Goal: Information Seeking & Learning: Understand process/instructions

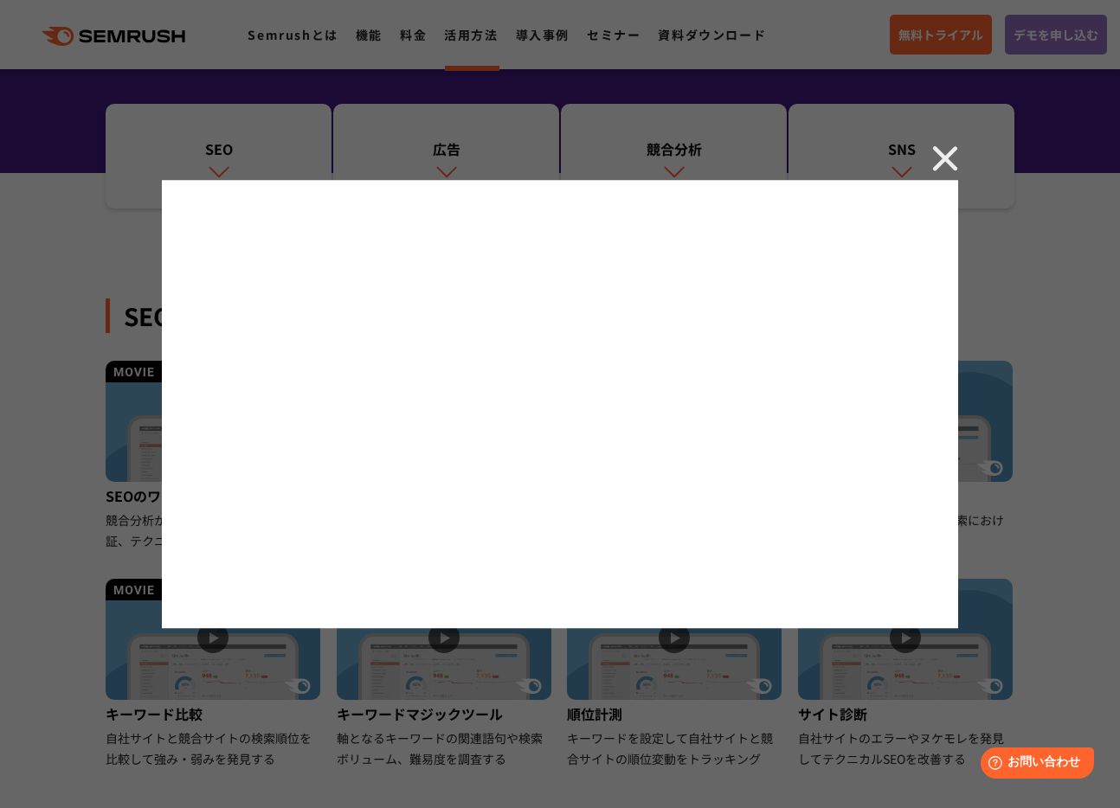
scroll to position [196, 0]
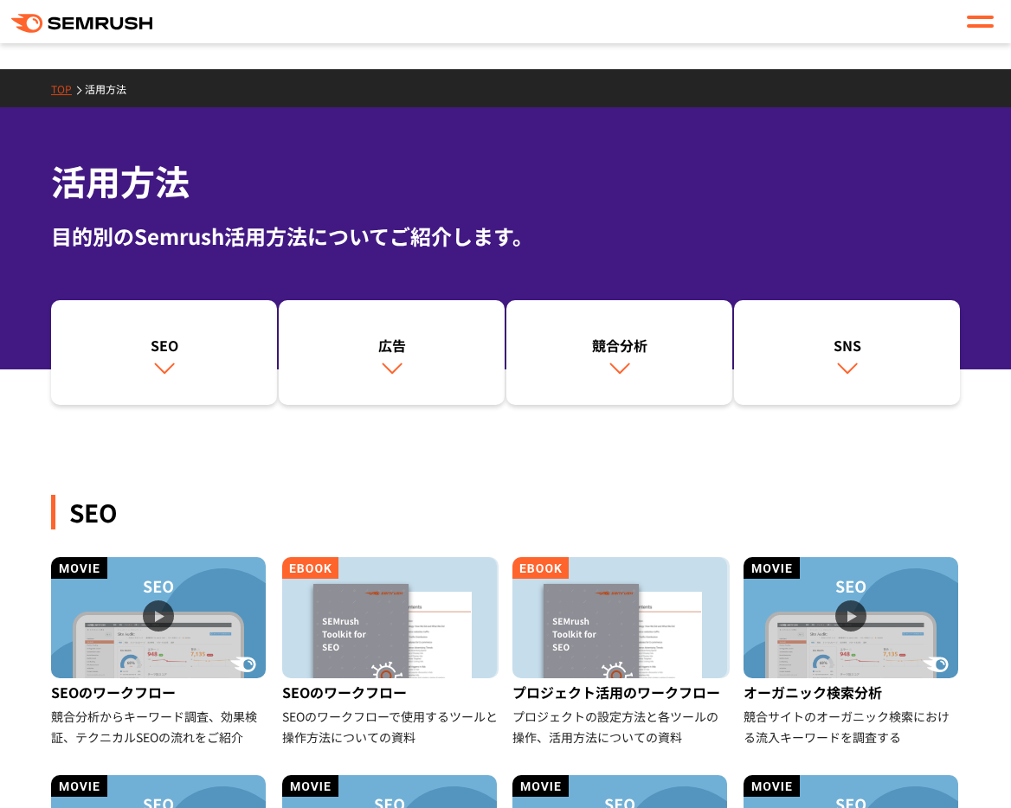
click at [439, 171] on h1 "活用方法" at bounding box center [505, 181] width 909 height 51
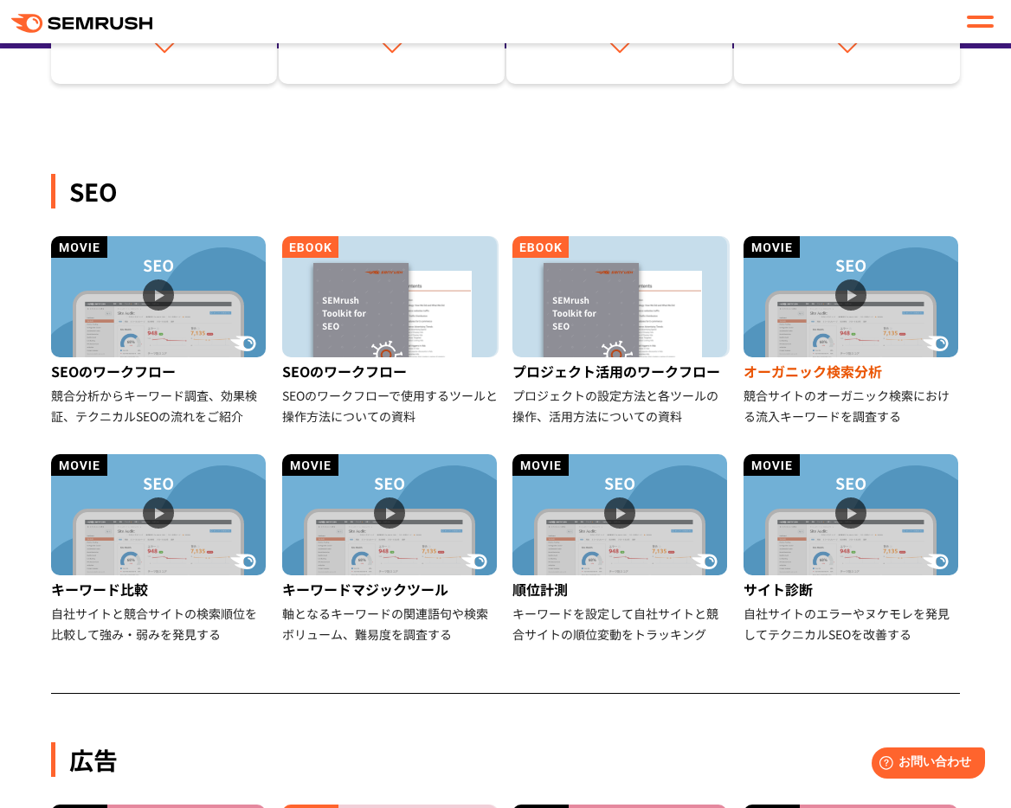
click at [822, 319] on img at bounding box center [851, 296] width 215 height 121
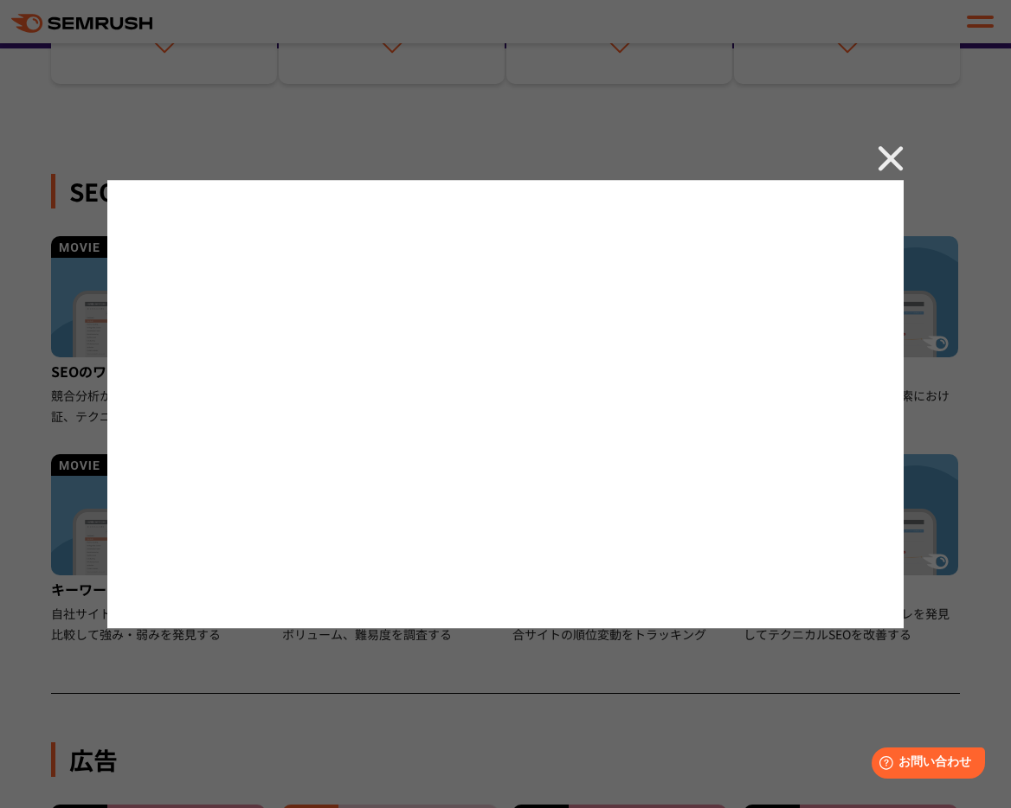
click at [899, 158] on img at bounding box center [891, 158] width 26 height 26
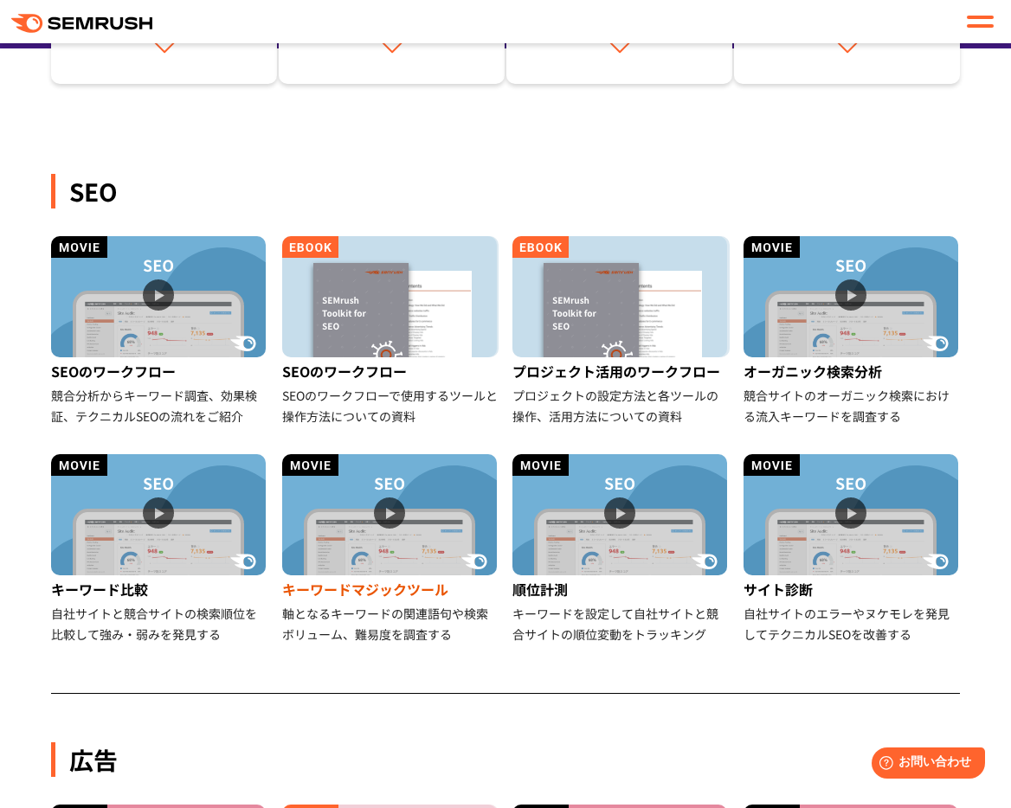
click at [412, 540] on img at bounding box center [389, 514] width 215 height 121
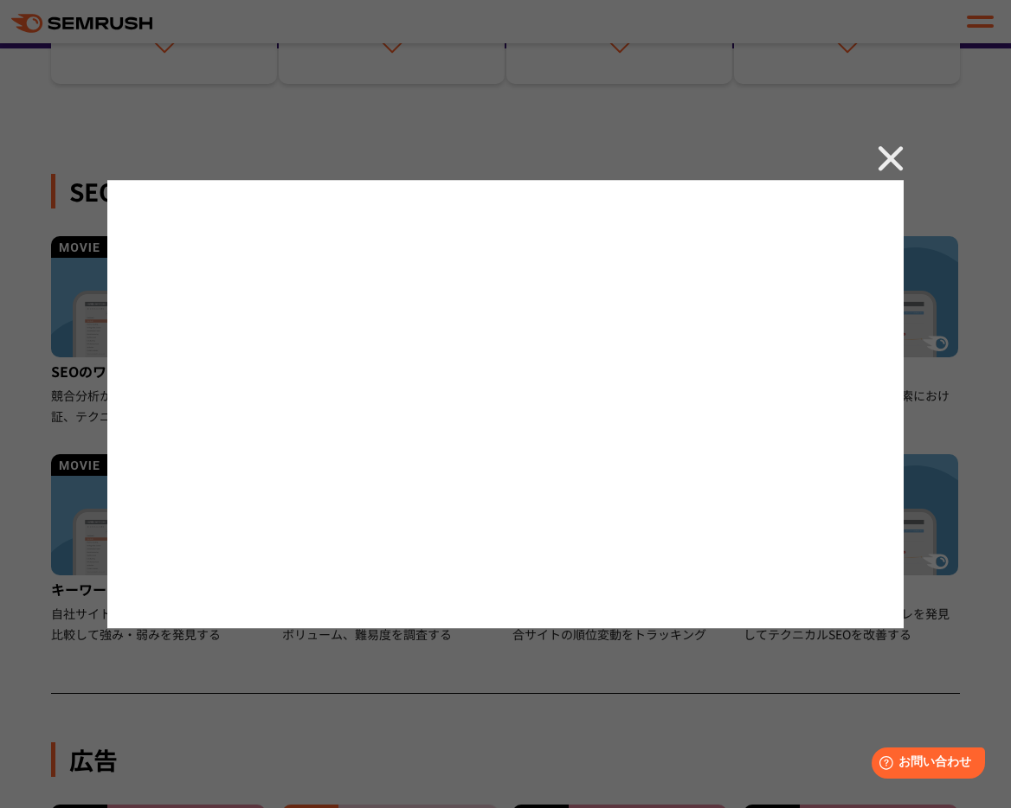
click at [898, 156] on img at bounding box center [891, 158] width 26 height 26
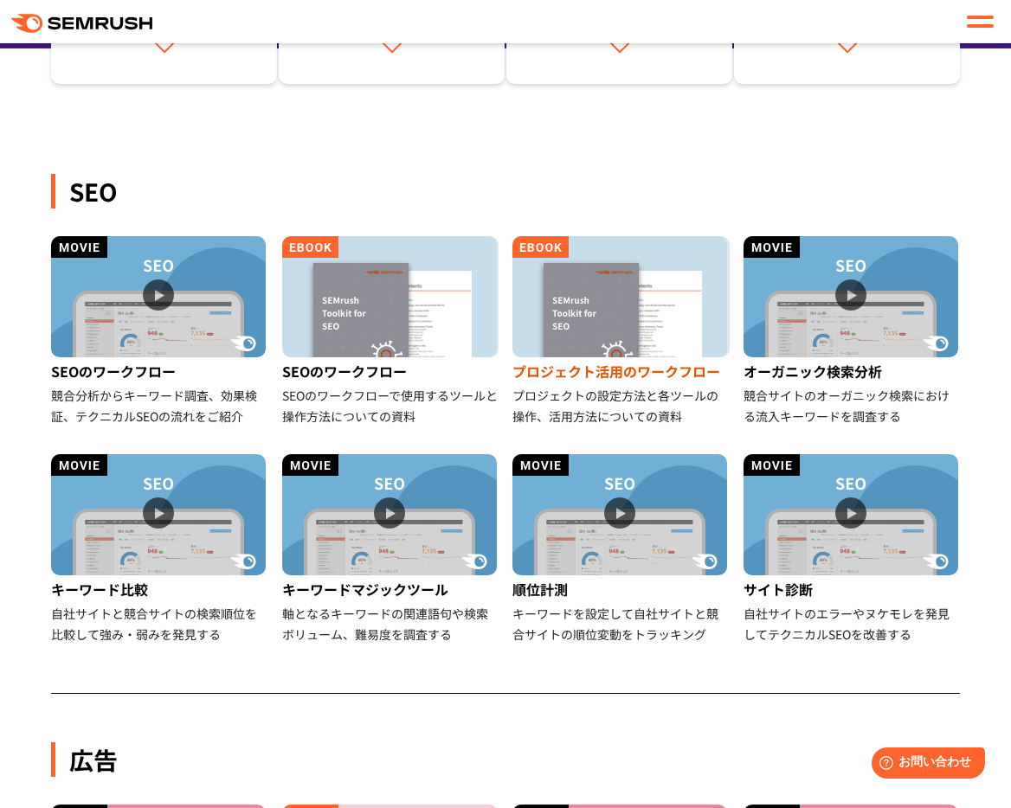
click at [616, 293] on img at bounding box center [619, 296] width 215 height 121
click at [372, 277] on img at bounding box center [389, 296] width 215 height 121
